Goal: Find specific page/section: Find specific page/section

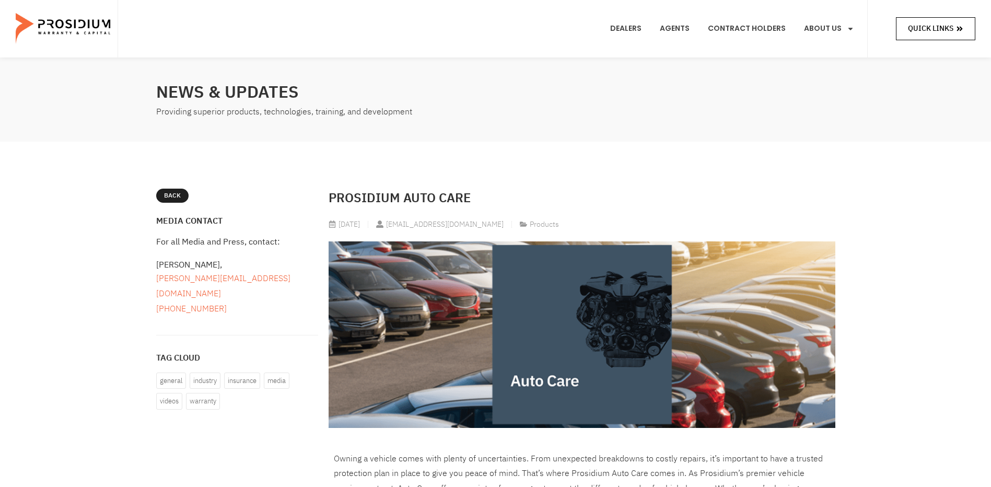
click at [945, 29] on span "Quick Links" at bounding box center [930, 28] width 45 height 13
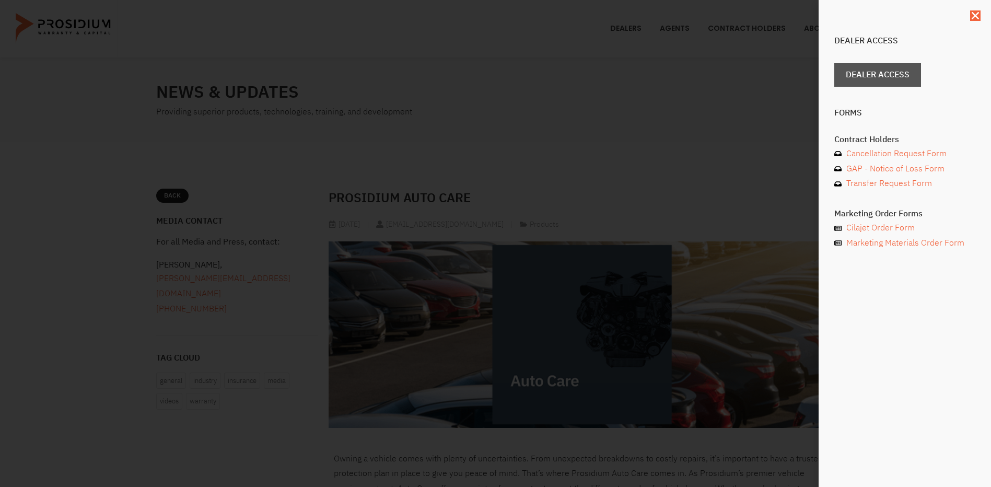
click at [874, 70] on span "Dealer Access" at bounding box center [878, 74] width 64 height 15
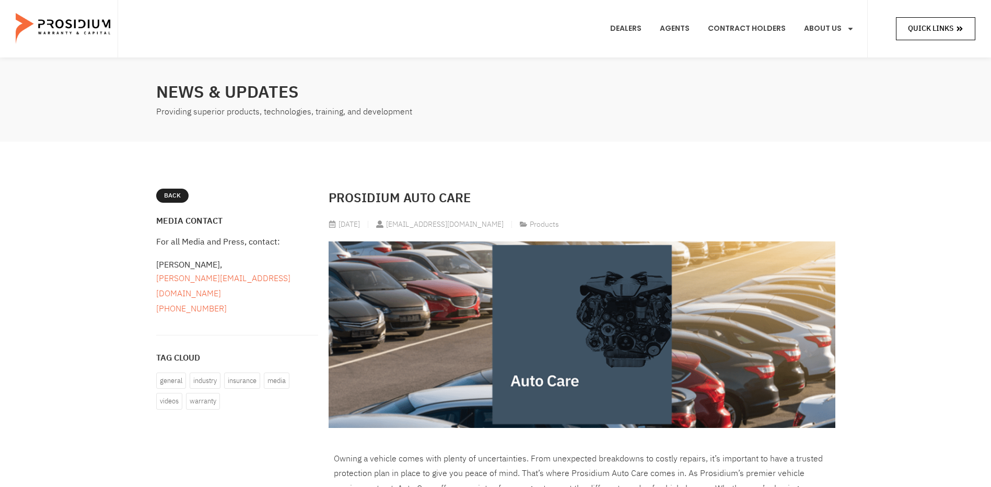
click at [907, 28] on link "Quick Links" at bounding box center [935, 28] width 79 height 22
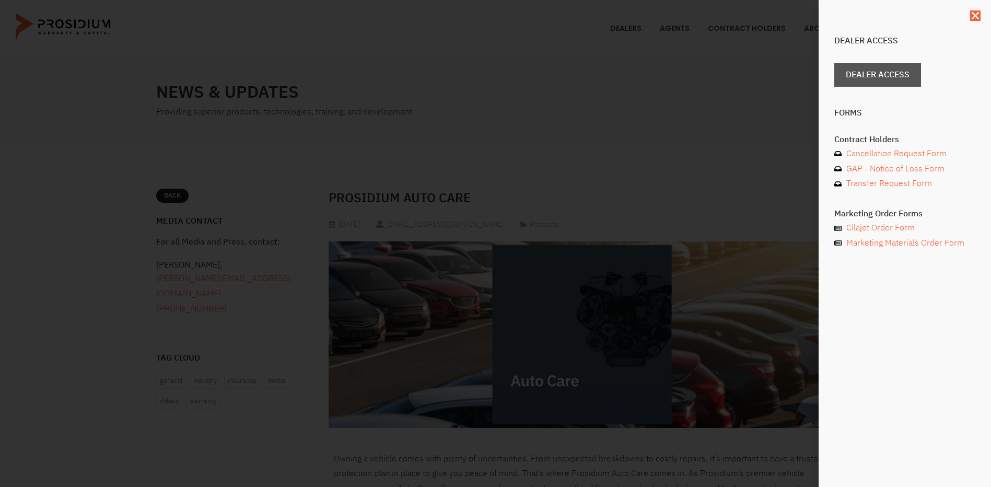
click at [863, 83] on link "Dealer Access" at bounding box center [878, 75] width 87 height 24
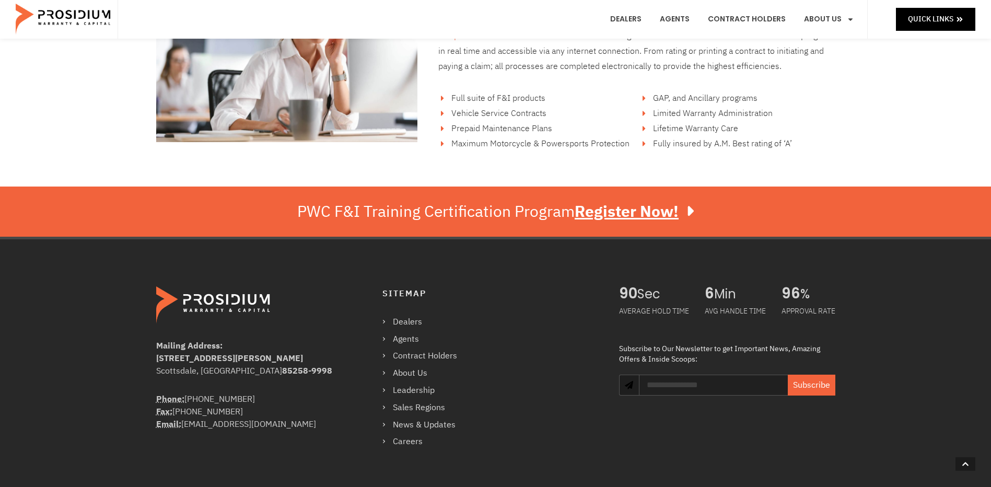
scroll to position [1828, 0]
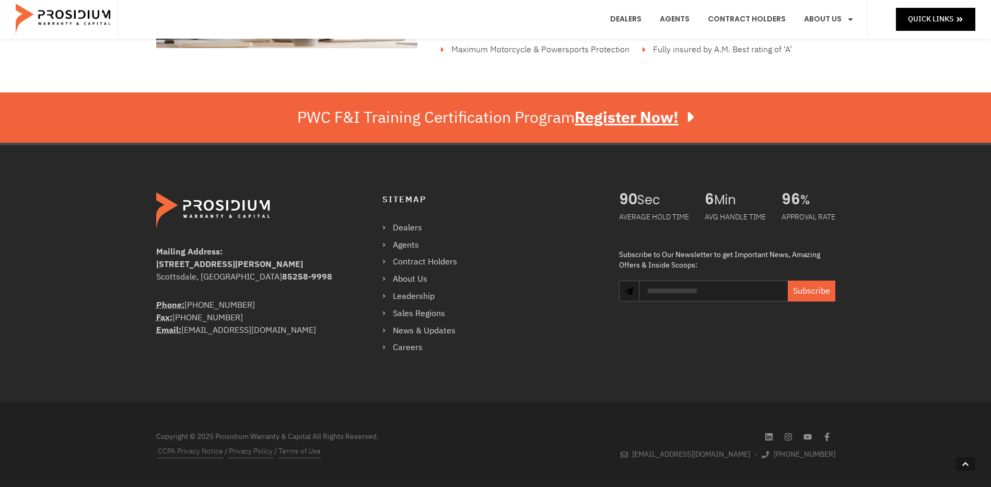
click at [268, 307] on div "Phone: [PHONE_NUMBER] Fax: [PHONE_NUMBER] Email: [EMAIL_ADDRESS][DOMAIN_NAME]" at bounding box center [248, 318] width 184 height 38
click at [497, 292] on div "Sitemap Dealers Agents Contract Holders About Us Leadership Sales Regions News …" at bounding box center [491, 273] width 216 height 163
drag, startPoint x: 862, startPoint y: 63, endPoint x: 784, endPoint y: 120, distance: 96.2
